Goal: Transaction & Acquisition: Download file/media

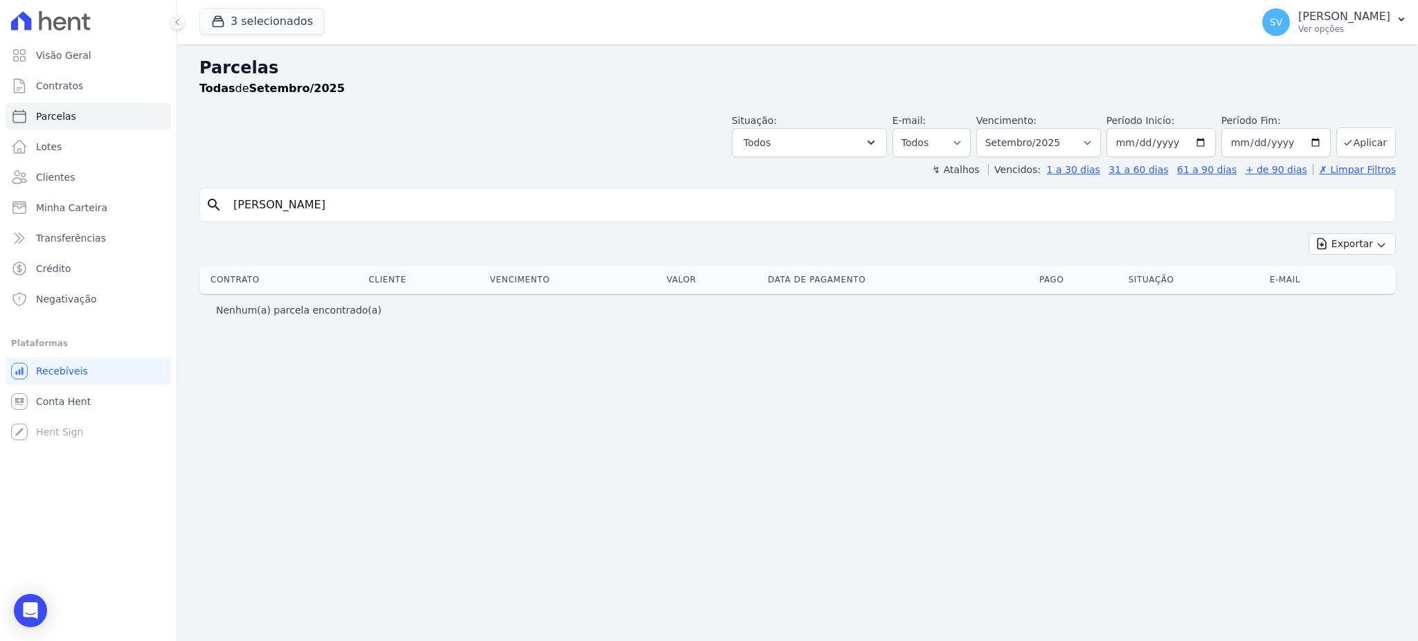
select select
drag, startPoint x: 1312, startPoint y: 17, endPoint x: 1316, endPoint y: 24, distance: 7.7
click at [1312, 17] on p "[PERSON_NAME]" at bounding box center [1344, 17] width 92 height 14
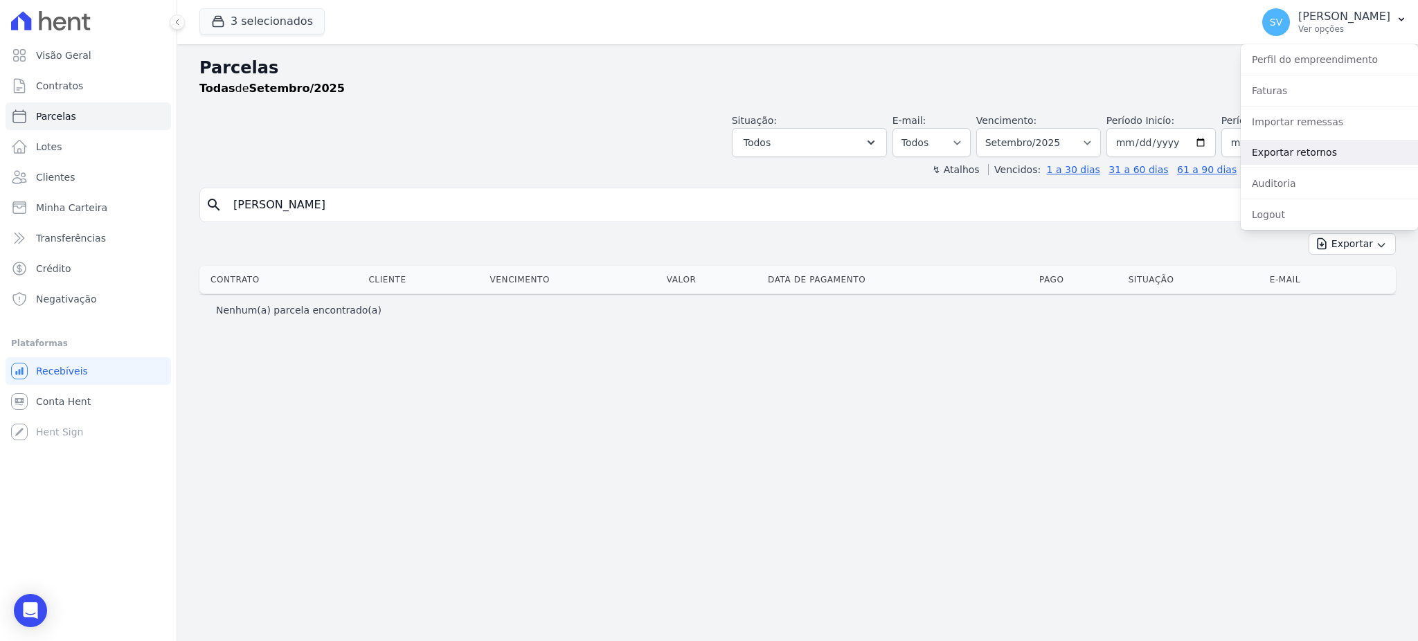
click at [1284, 154] on link "Exportar retornos" at bounding box center [1329, 152] width 177 height 25
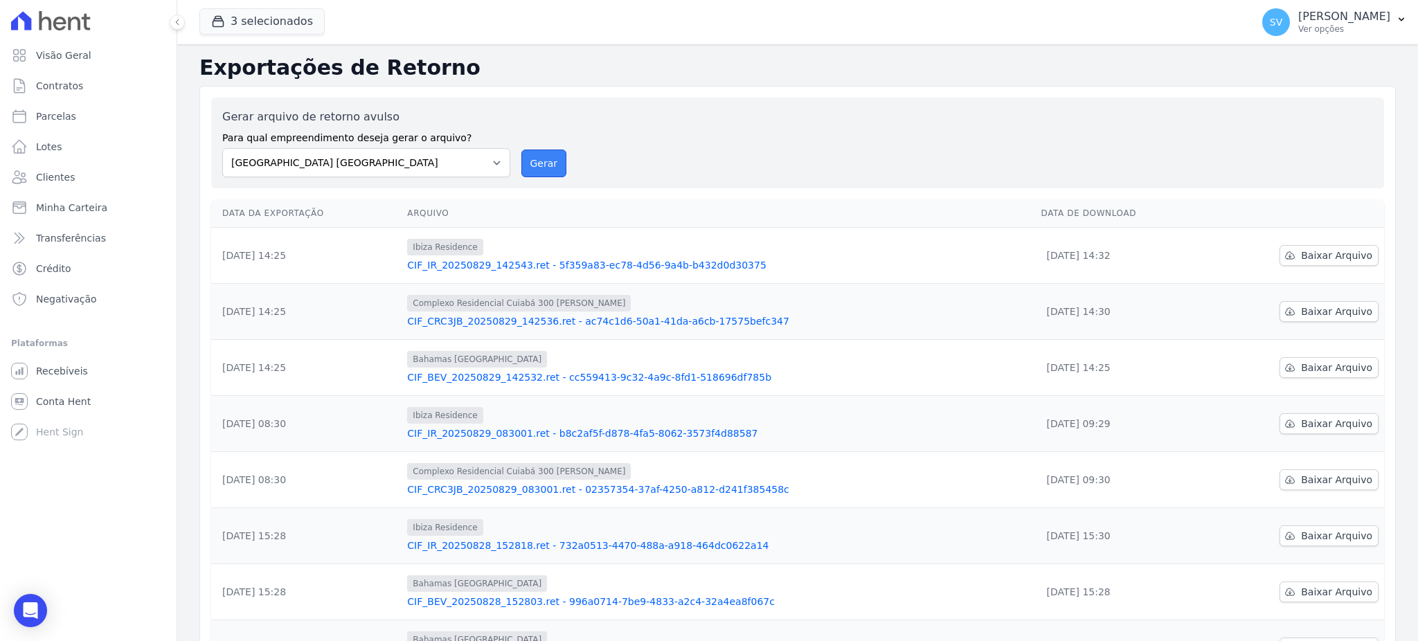
drag, startPoint x: 521, startPoint y: 159, endPoint x: 768, endPoint y: 143, distance: 247.7
click at [521, 159] on button "Gerar" at bounding box center [544, 164] width 46 height 28
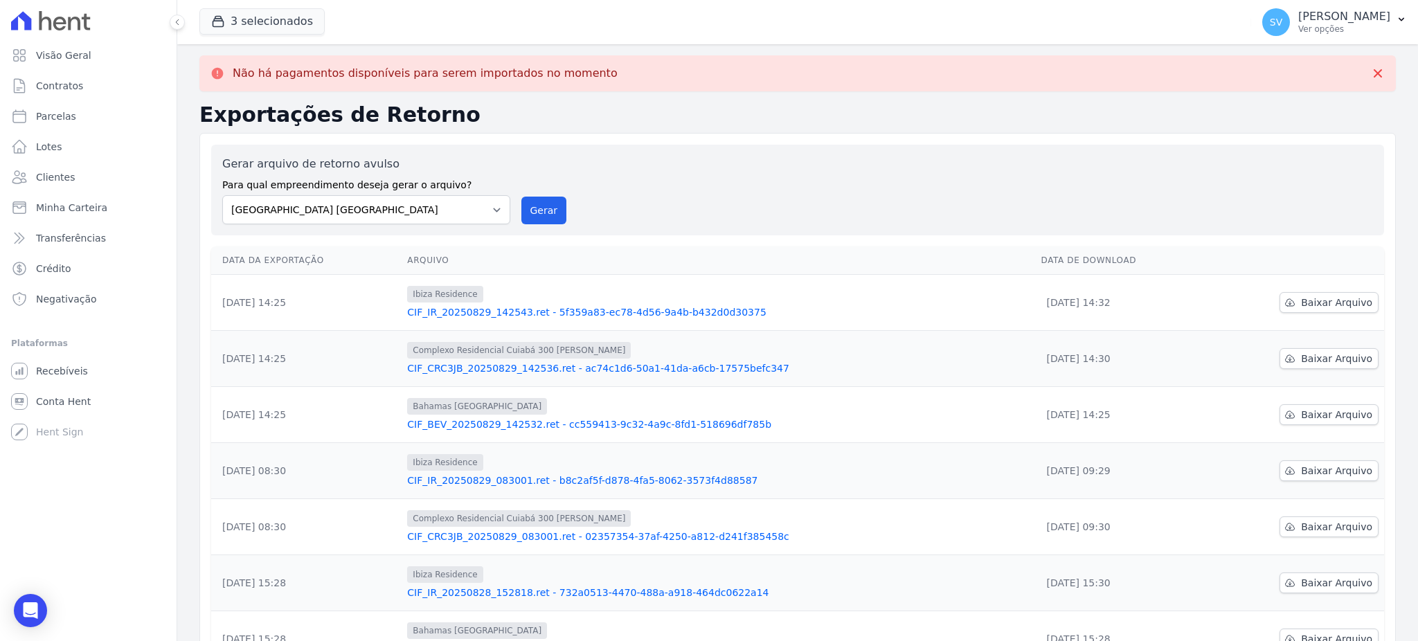
click at [488, 165] on label "Gerar arquivo de retorno avulso" at bounding box center [366, 164] width 288 height 17
click at [493, 217] on select "[GEOGRAPHIC_DATA] COMPLEXO RESIDENCIAL [GEOGRAPHIC_DATA] 300 - [GEOGRAPHIC_DATA…" at bounding box center [366, 209] width 288 height 29
select select "a999329b-d322-46c5-b2df-9163b092fb9b"
click at [222, 195] on select "[GEOGRAPHIC_DATA] COMPLEXO RESIDENCIAL [GEOGRAPHIC_DATA] 300 - [GEOGRAPHIC_DATA…" at bounding box center [366, 209] width 288 height 29
drag, startPoint x: 526, startPoint y: 208, endPoint x: 766, endPoint y: 147, distance: 247.2
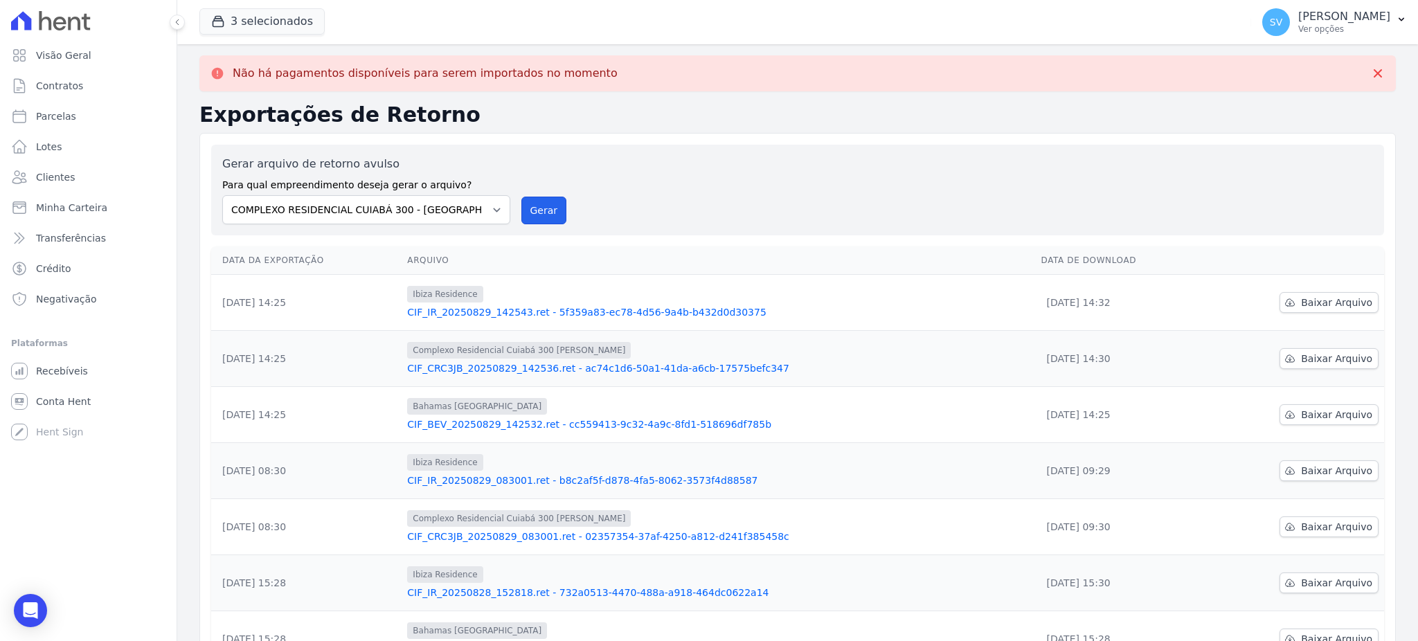
click at [528, 207] on button "Gerar" at bounding box center [544, 211] width 46 height 28
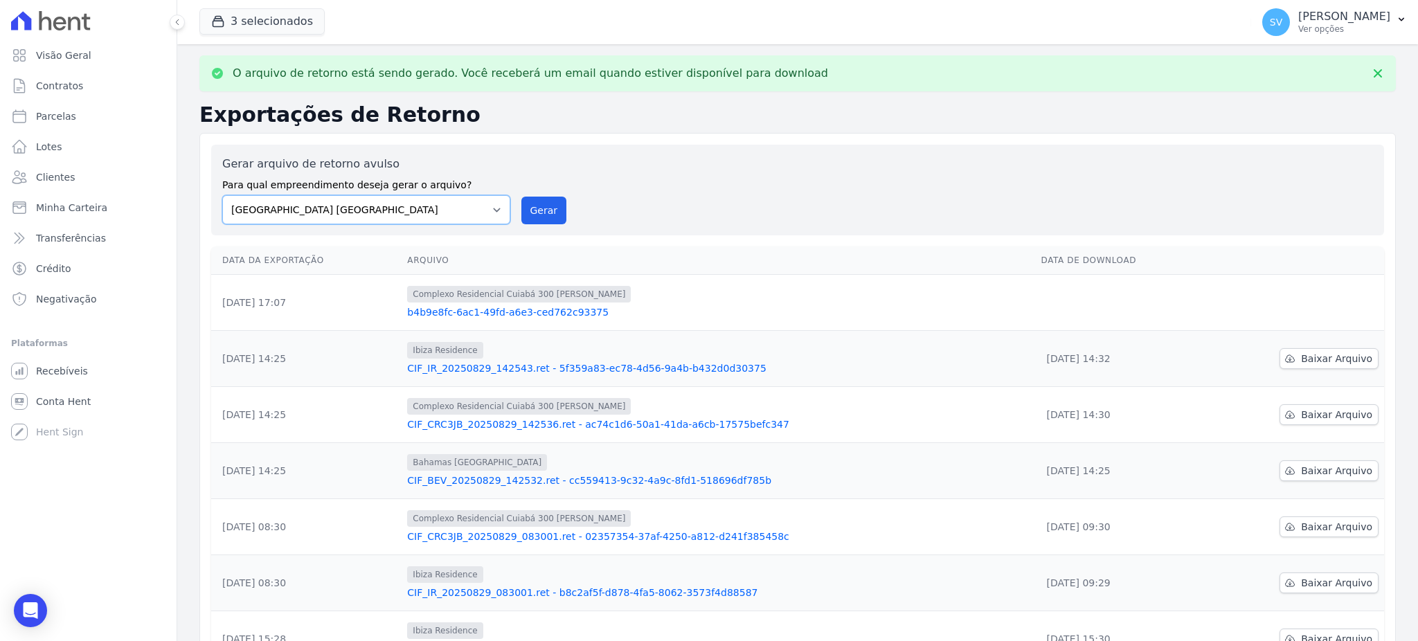
click at [493, 217] on select "[GEOGRAPHIC_DATA] COMPLEXO RESIDENCIAL [GEOGRAPHIC_DATA] 300 - [GEOGRAPHIC_DATA…" at bounding box center [366, 209] width 288 height 29
select select "73a372cd-5640-41c8-aaea-11bd74619c10"
click at [222, 195] on select "[GEOGRAPHIC_DATA] COMPLEXO RESIDENCIAL [GEOGRAPHIC_DATA] 300 - [GEOGRAPHIC_DATA…" at bounding box center [366, 209] width 288 height 29
drag, startPoint x: 535, startPoint y: 206, endPoint x: 750, endPoint y: 141, distance: 224.3
click at [538, 208] on button "Gerar" at bounding box center [544, 211] width 46 height 28
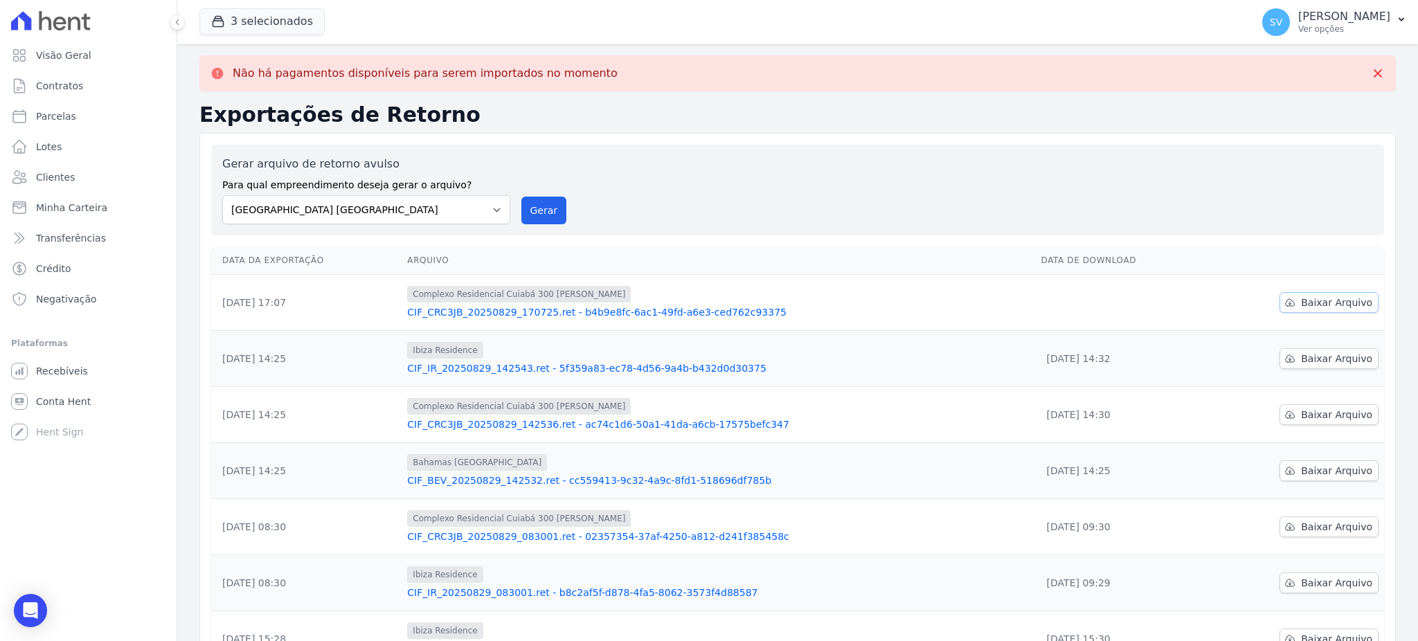
click at [1314, 307] on span "Baixar Arquivo" at bounding box center [1336, 303] width 71 height 14
